Goal: Information Seeking & Learning: Learn about a topic

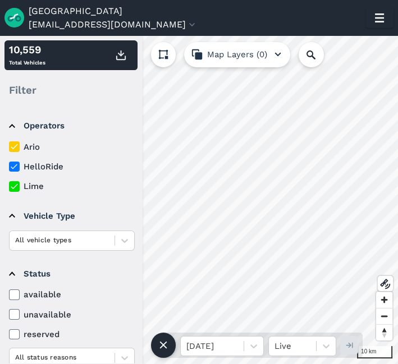
click at [381, 28] on header "Sydney [EMAIL_ADDRESS][DOMAIN_NAME] Settings Terms Sign Out" at bounding box center [199, 18] width 398 height 36
click at [380, 24] on icon "button" at bounding box center [379, 18] width 18 height 18
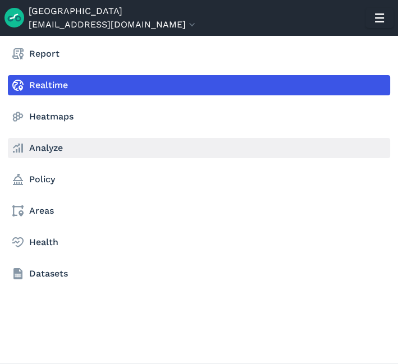
click at [43, 146] on link "Analyze" at bounding box center [199, 148] width 382 height 20
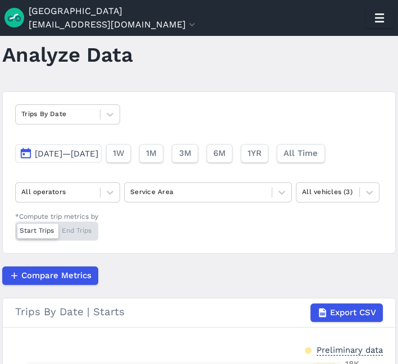
scroll to position [25, 0]
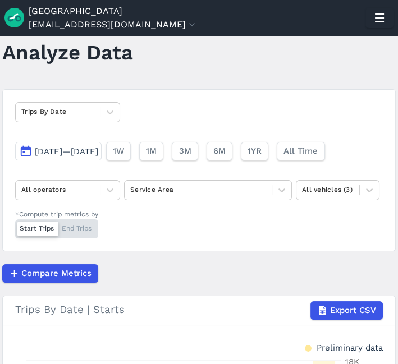
click at [93, 143] on button "[DATE]—[DATE]" at bounding box center [58, 151] width 86 height 19
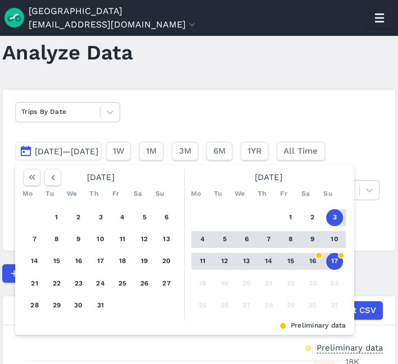
click at [202, 259] on button "11" at bounding box center [202, 261] width 17 height 17
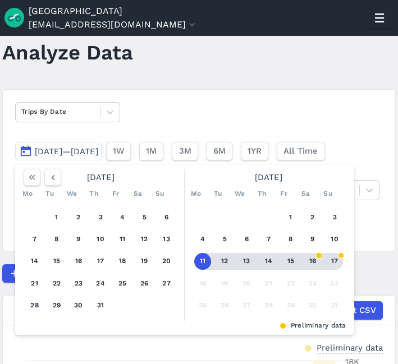
click at [335, 261] on button "17" at bounding box center [334, 261] width 17 height 17
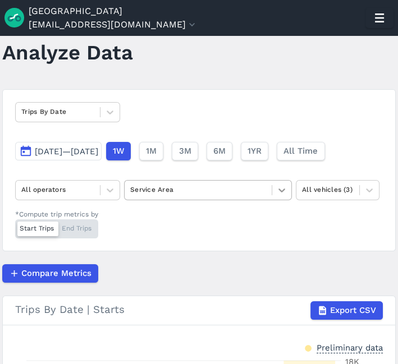
click at [290, 191] on div at bounding box center [281, 190] width 19 height 19
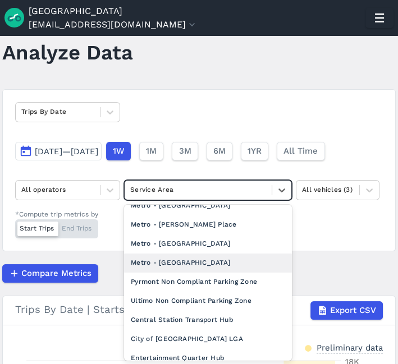
scroll to position [142, 0]
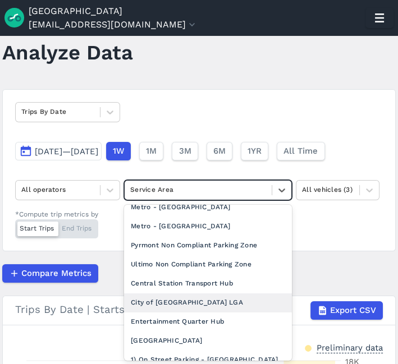
click at [185, 309] on div "City of [GEOGRAPHIC_DATA] LGA" at bounding box center [208, 302] width 168 height 19
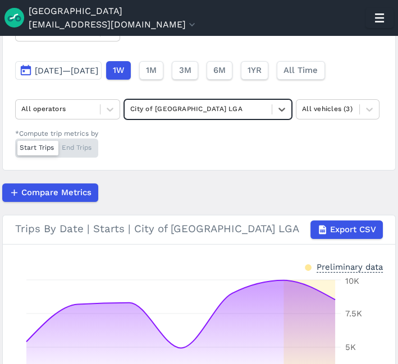
scroll to position [103, 0]
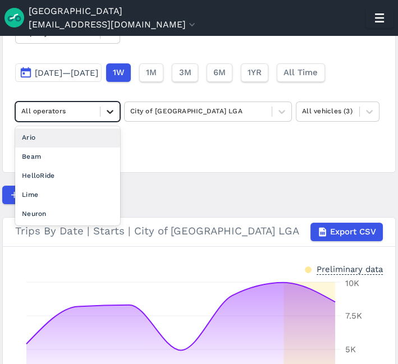
click at [116, 114] on div at bounding box center [109, 111] width 19 height 19
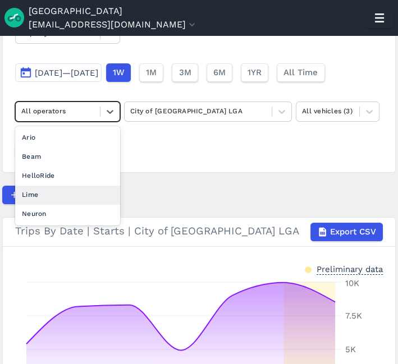
click at [56, 199] on div "Lime" at bounding box center [67, 195] width 105 height 19
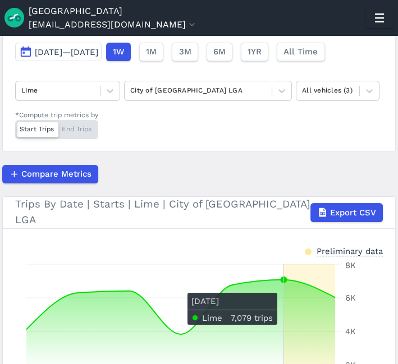
scroll to position [123, 0]
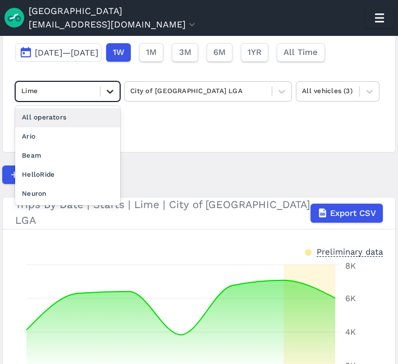
click at [107, 92] on icon at bounding box center [109, 91] width 11 height 11
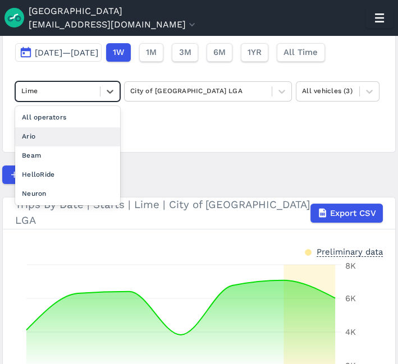
click at [79, 135] on div "Ario" at bounding box center [67, 136] width 105 height 19
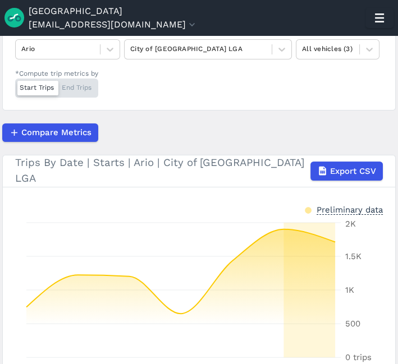
scroll to position [158, 0]
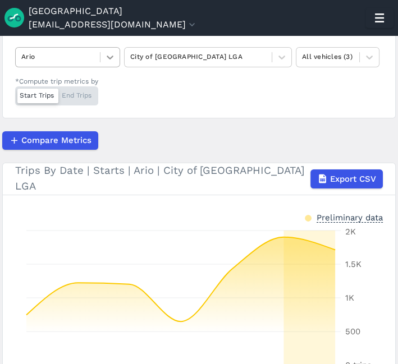
click at [112, 58] on icon at bounding box center [109, 57] width 11 height 11
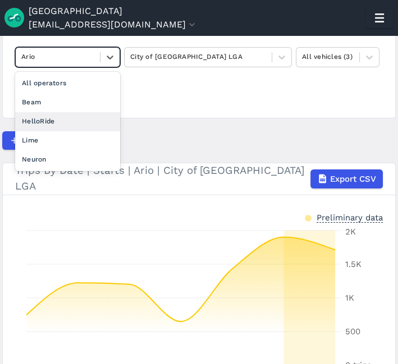
click at [74, 126] on div "HelloRide" at bounding box center [67, 121] width 105 height 19
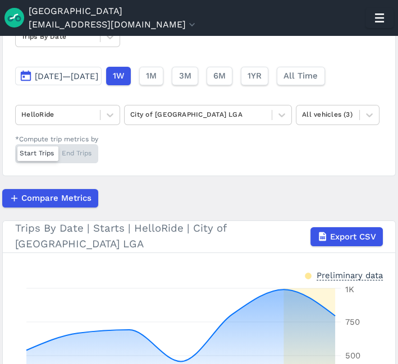
scroll to position [98, 0]
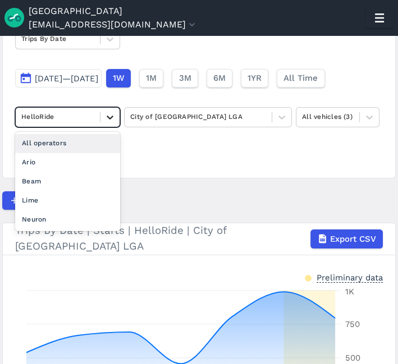
click at [111, 112] on icon at bounding box center [109, 117] width 11 height 11
click at [79, 143] on div "All operators" at bounding box center [67, 143] width 105 height 19
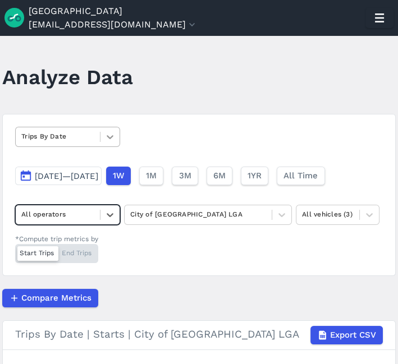
click at [113, 138] on icon at bounding box center [109, 136] width 11 height 11
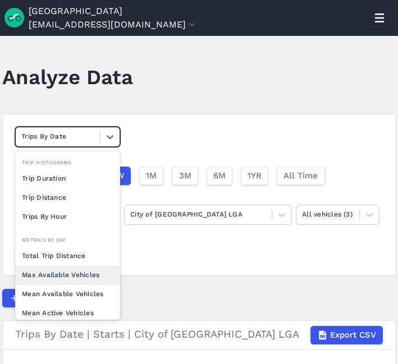
click at [66, 270] on div "Max Available Vehicles" at bounding box center [67, 275] width 105 height 19
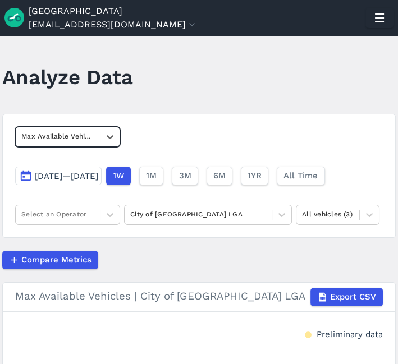
scroll to position [90, 0]
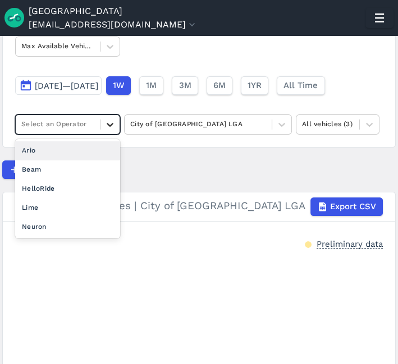
click at [108, 126] on icon at bounding box center [109, 124] width 11 height 11
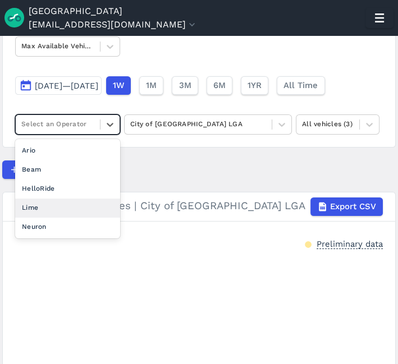
click at [65, 213] on div "Lime" at bounding box center [67, 208] width 105 height 19
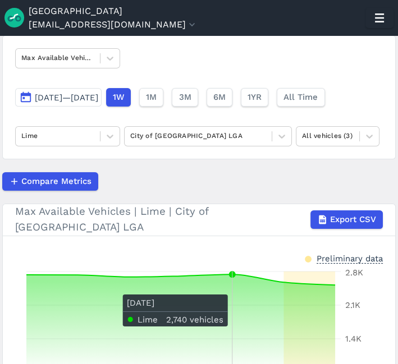
scroll to position [78, 0]
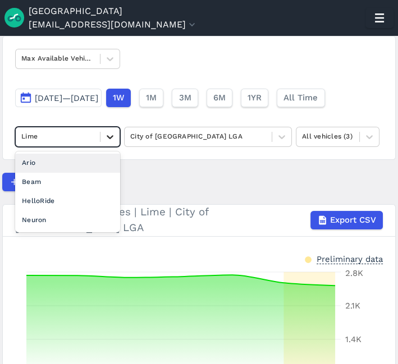
click at [114, 135] on icon at bounding box center [109, 136] width 11 height 11
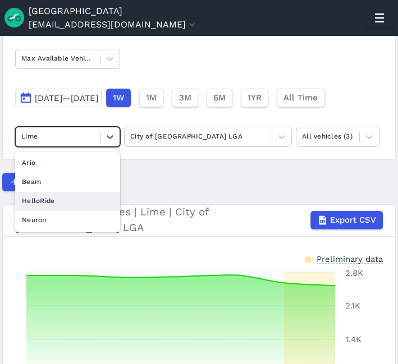
click at [79, 199] on div "HelloRide" at bounding box center [67, 201] width 105 height 19
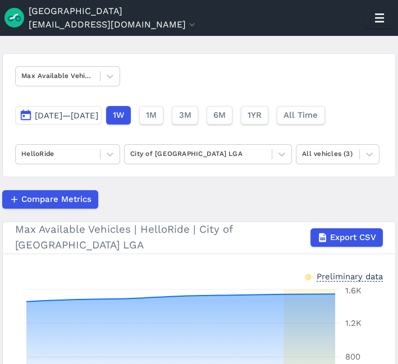
scroll to position [61, 0]
click at [118, 153] on div at bounding box center [109, 154] width 19 height 19
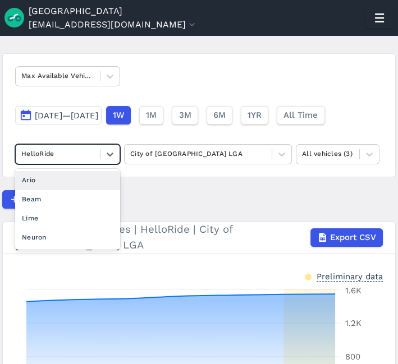
click at [64, 179] on div "Ario" at bounding box center [67, 180] width 105 height 19
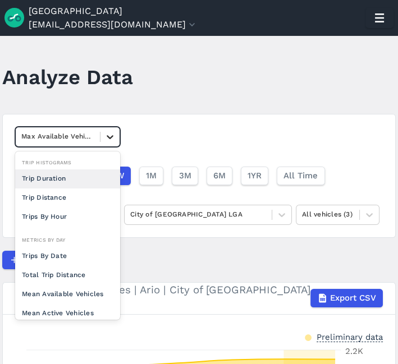
click at [112, 137] on icon at bounding box center [109, 136] width 11 height 11
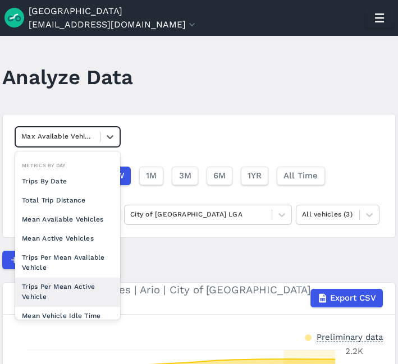
scroll to position [86, 0]
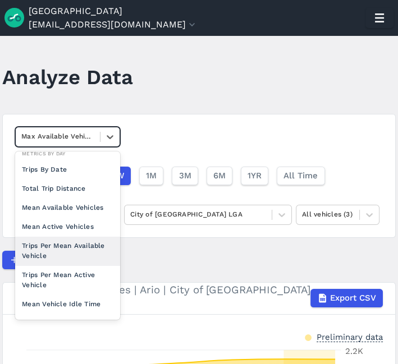
click at [70, 255] on div "Trips Per Mean Available Vehicle" at bounding box center [67, 251] width 105 height 29
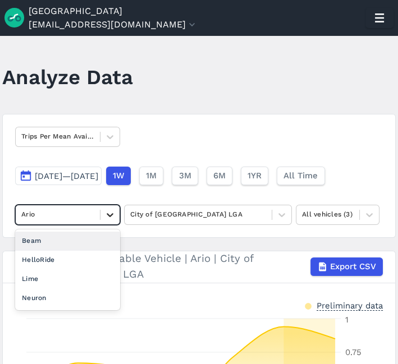
click at [103, 214] on div at bounding box center [109, 214] width 19 height 19
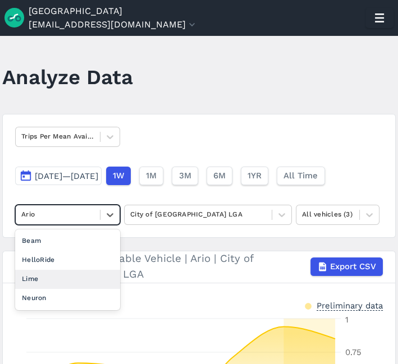
click at [72, 275] on div "Lime" at bounding box center [67, 279] width 105 height 19
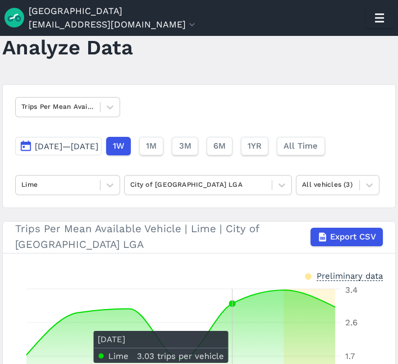
scroll to position [29, 0]
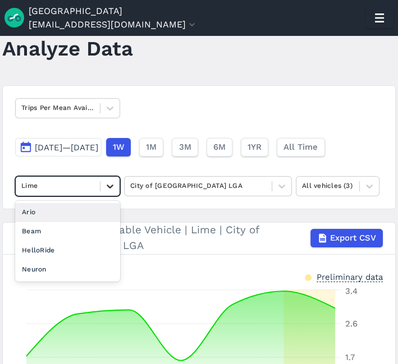
click at [113, 189] on icon at bounding box center [109, 186] width 11 height 11
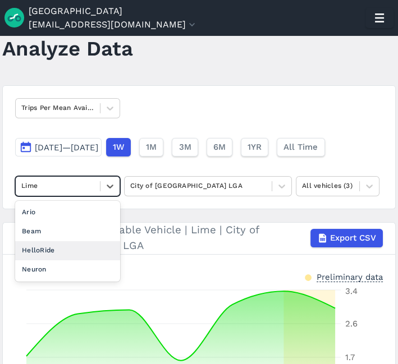
click at [68, 246] on div "HelloRide" at bounding box center [67, 250] width 105 height 19
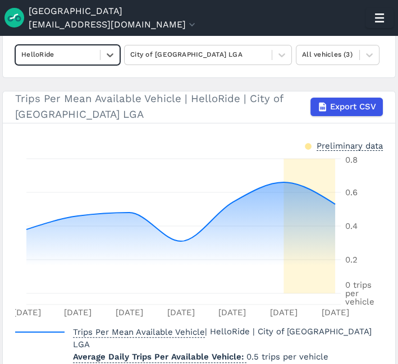
scroll to position [195, 0]
